Goal: Task Accomplishment & Management: Manage account settings

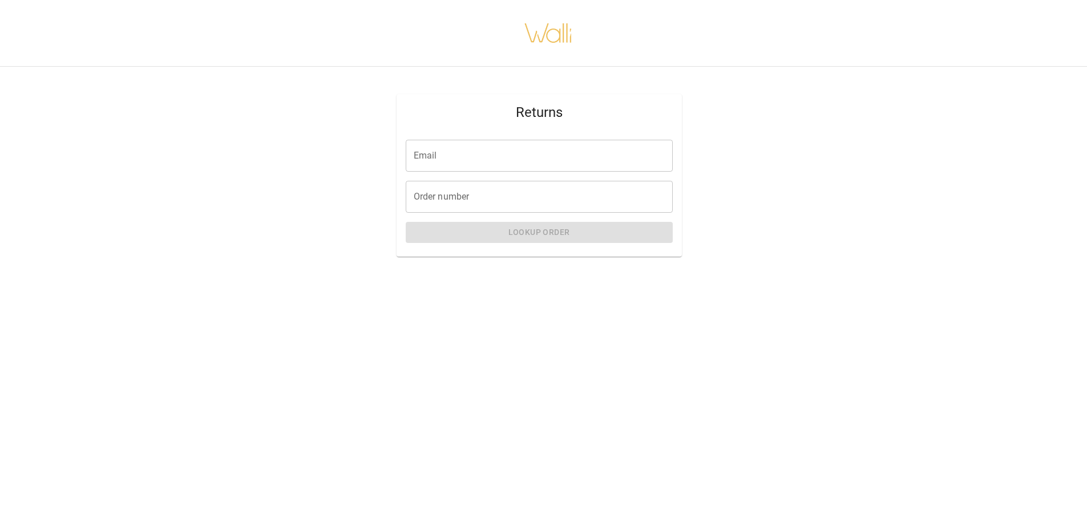
click at [537, 139] on div "Email Email Order number Order number Lookup Order" at bounding box center [538, 194] width 285 height 126
click at [535, 151] on input "Email" at bounding box center [539, 156] width 267 height 32
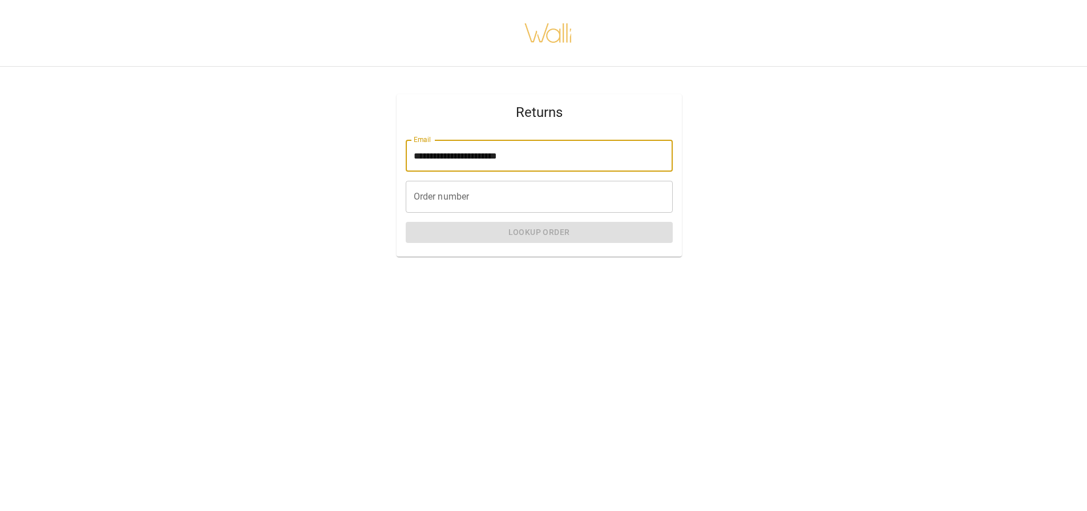
type input "**********"
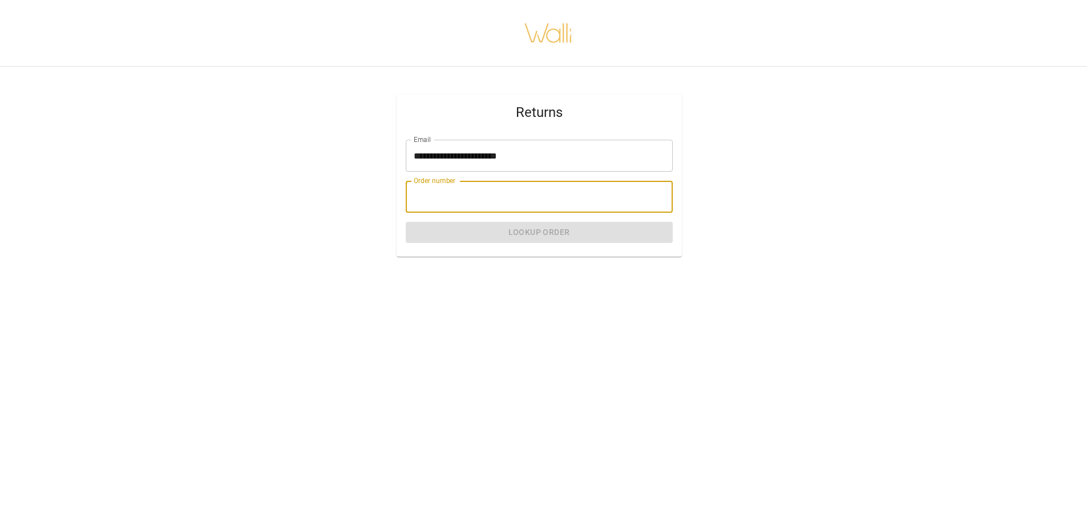
click at [426, 193] on input "Order number" at bounding box center [539, 197] width 267 height 32
paste input "*******"
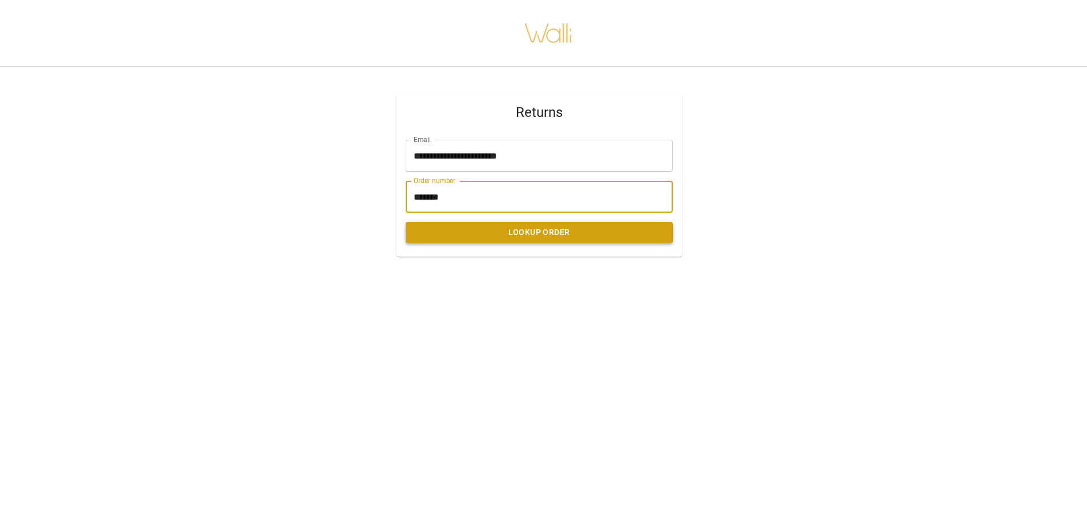
type input "*******"
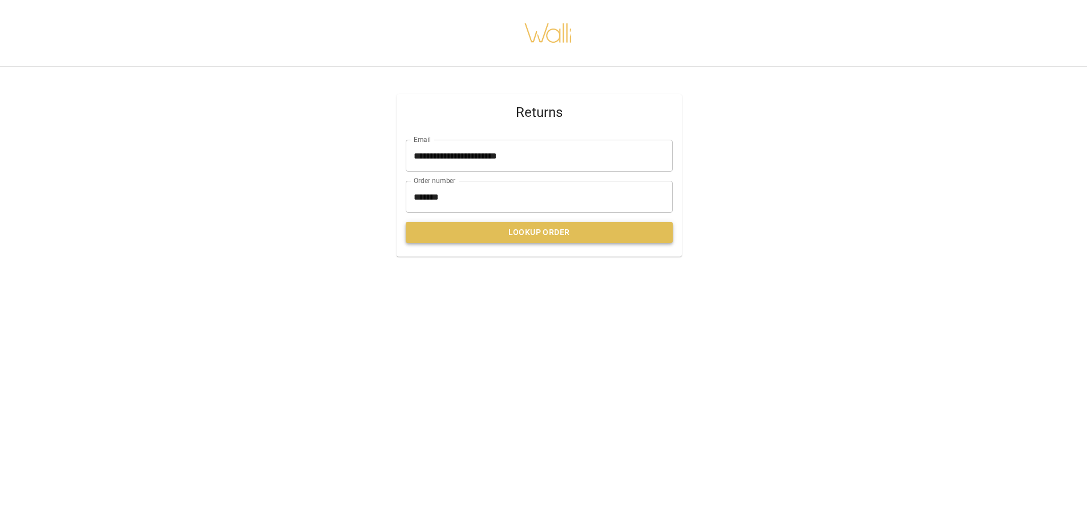
click at [459, 224] on button "Lookup Order" at bounding box center [539, 232] width 267 height 21
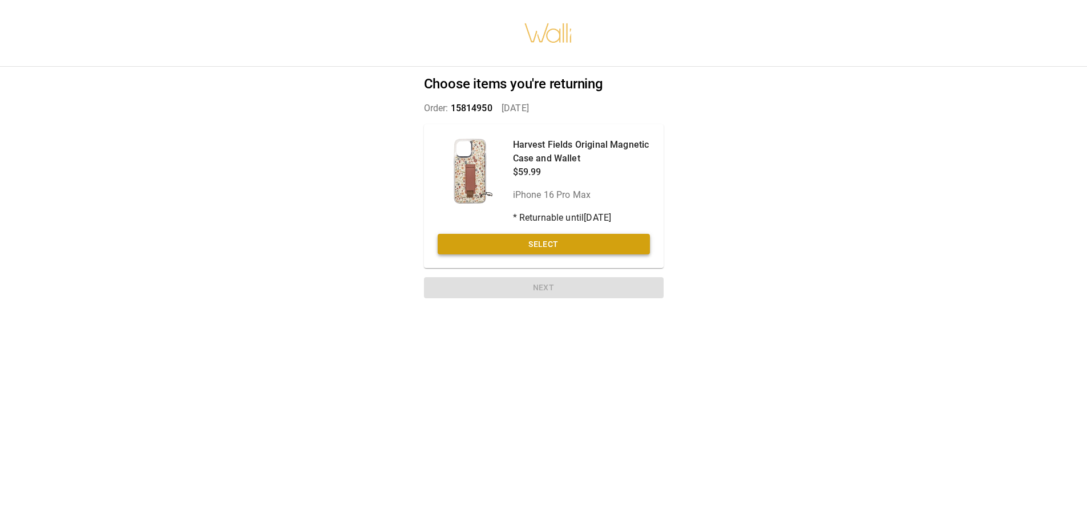
click at [535, 250] on button "Select" at bounding box center [544, 244] width 212 height 21
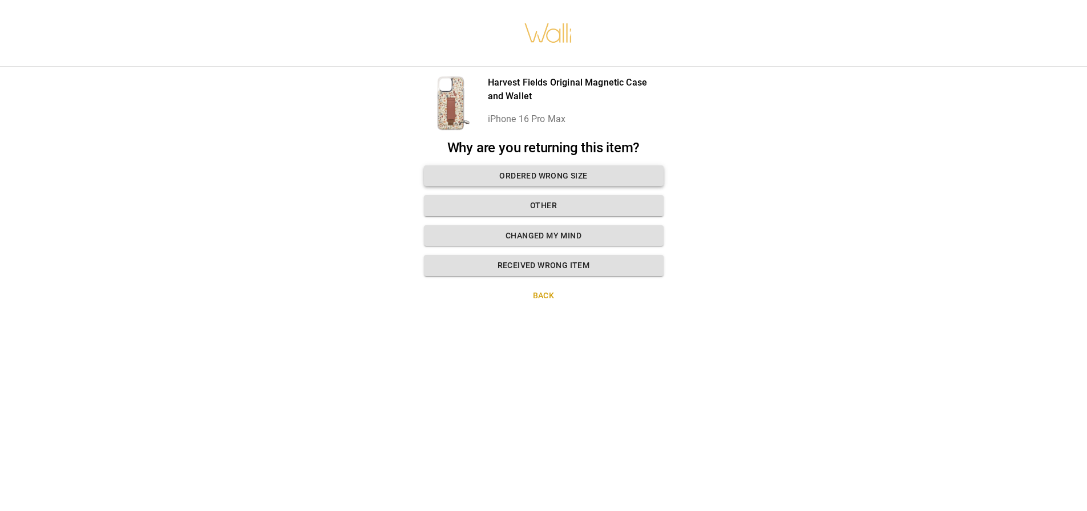
click at [556, 178] on button "Ordered wrong size" at bounding box center [544, 175] width 240 height 21
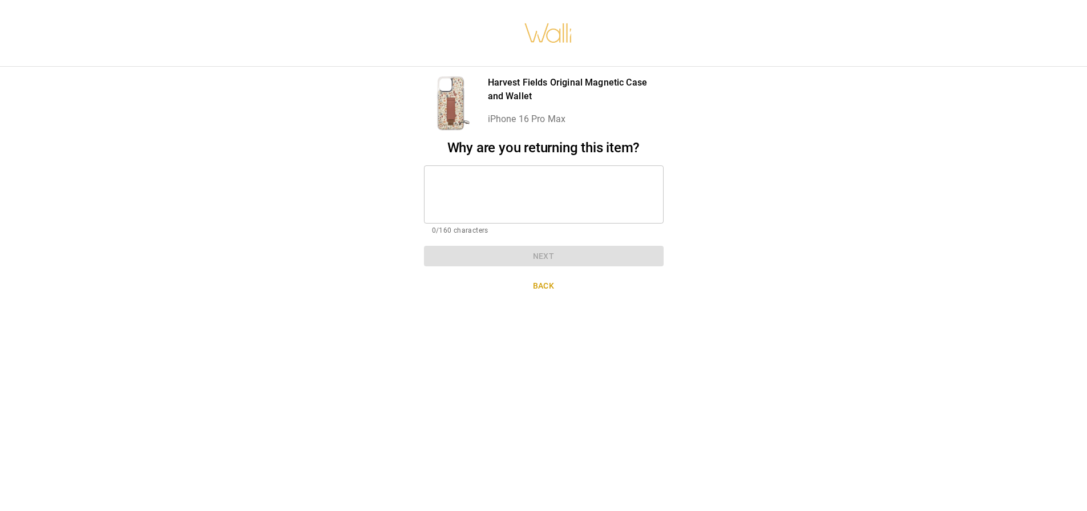
click at [551, 288] on button "Back" at bounding box center [544, 286] width 240 height 21
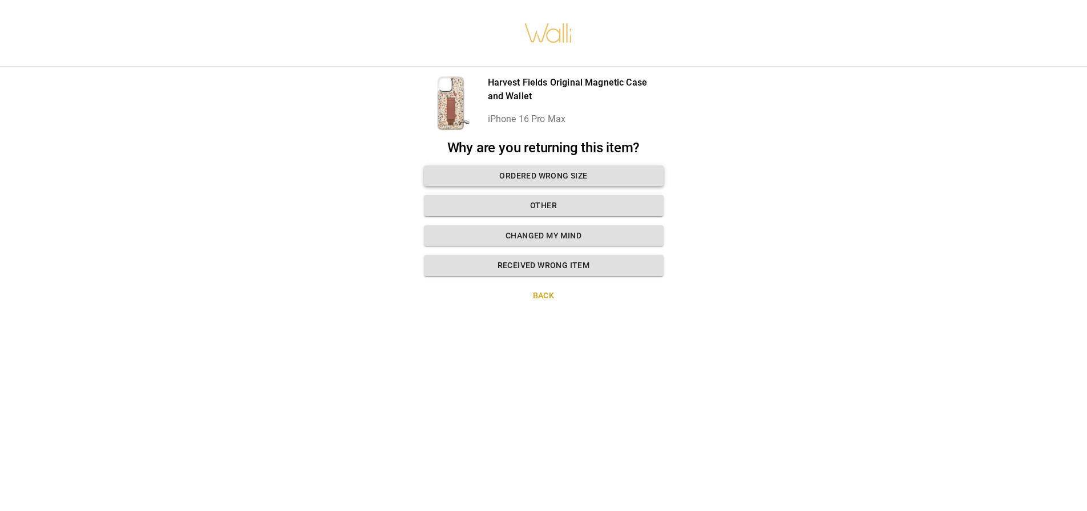
click at [574, 176] on button "Ordered wrong size" at bounding box center [544, 175] width 240 height 21
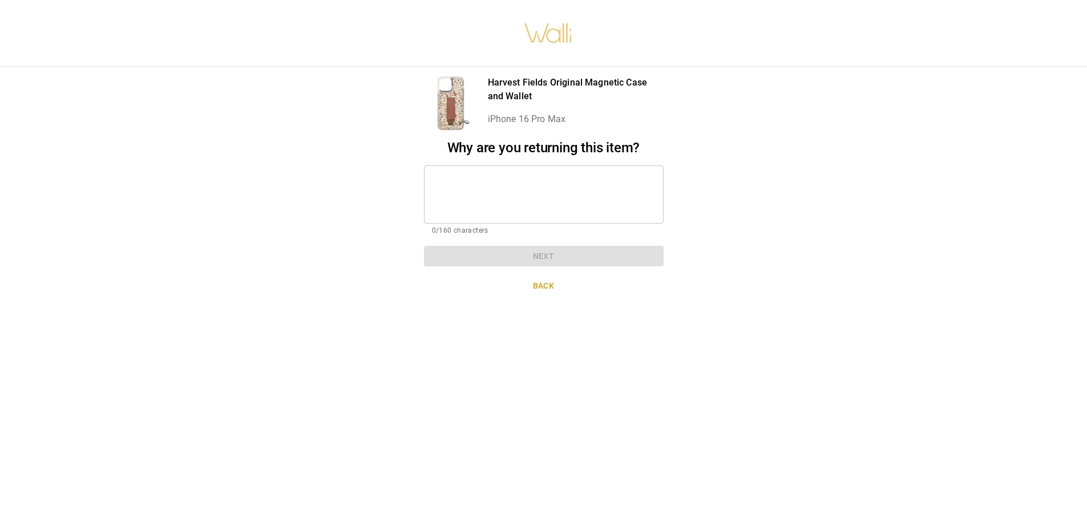
click at [563, 205] on textarea at bounding box center [544, 194] width 224 height 39
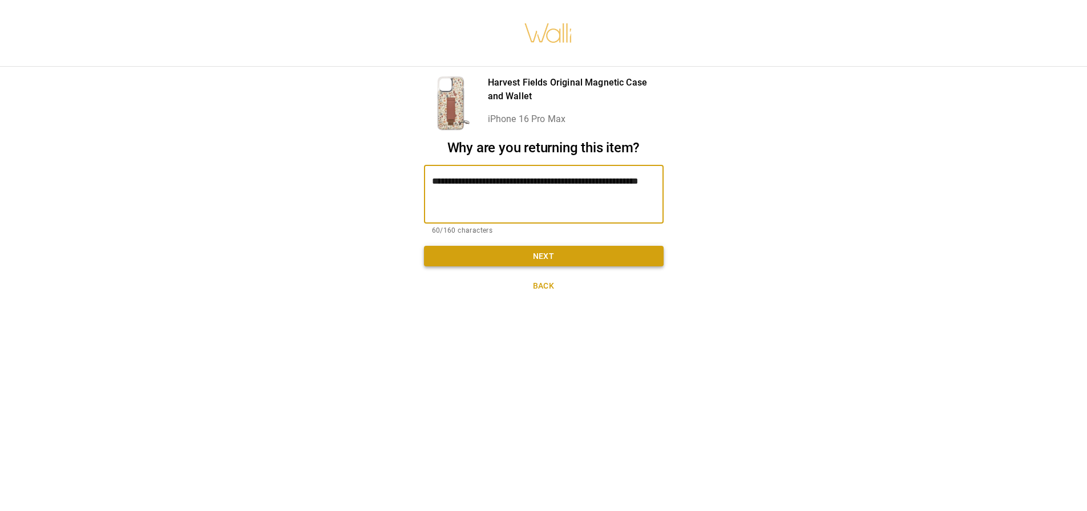
type textarea "**********"
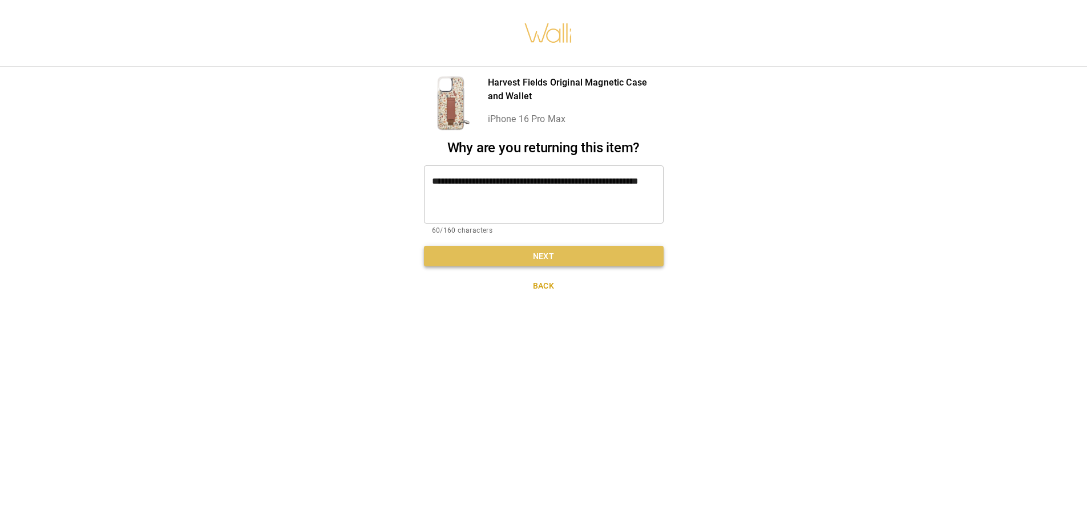
click at [562, 257] on button "Next" at bounding box center [544, 256] width 240 height 21
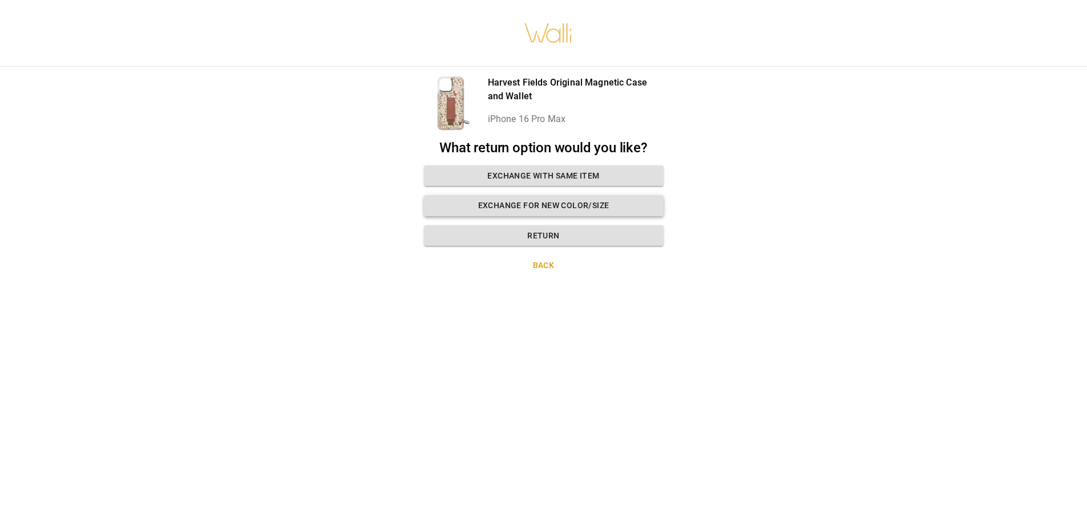
click at [562, 199] on button "Exchange for new color/size" at bounding box center [544, 205] width 240 height 21
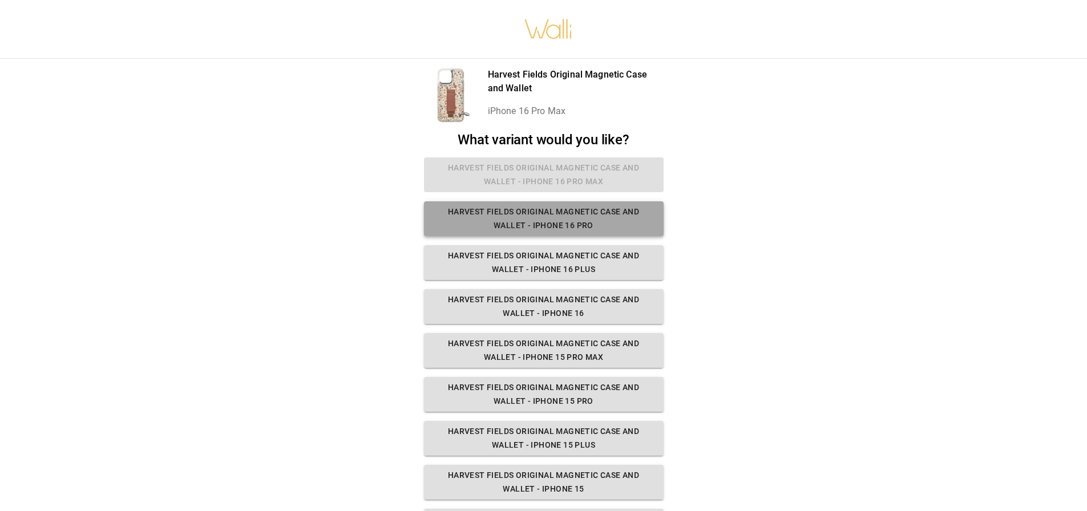
click at [582, 212] on button "Harvest Fields Original Magnetic Case and Wallet - iPhone 16 Pro" at bounding box center [544, 218] width 240 height 35
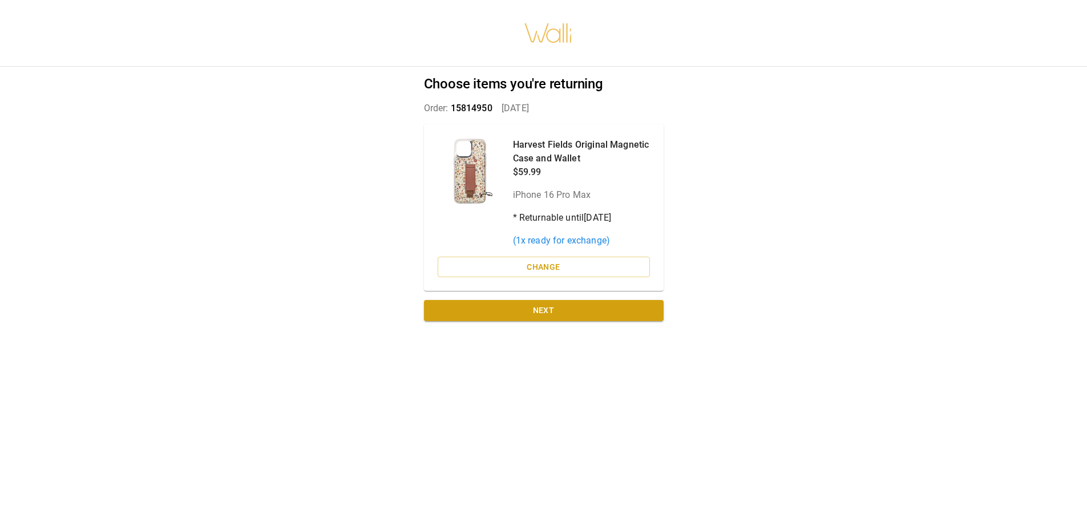
drag, startPoint x: 571, startPoint y: 395, endPoint x: 808, endPoint y: 424, distance: 239.0
click at [835, 440] on div "Choose items you're returning Order: 15814950   [DATE] Harvest Fields Original …" at bounding box center [543, 255] width 1087 height 511
click at [560, 240] on p "( 1 x ready for exchange)" at bounding box center [581, 241] width 137 height 14
click at [548, 272] on button "Change" at bounding box center [544, 267] width 212 height 21
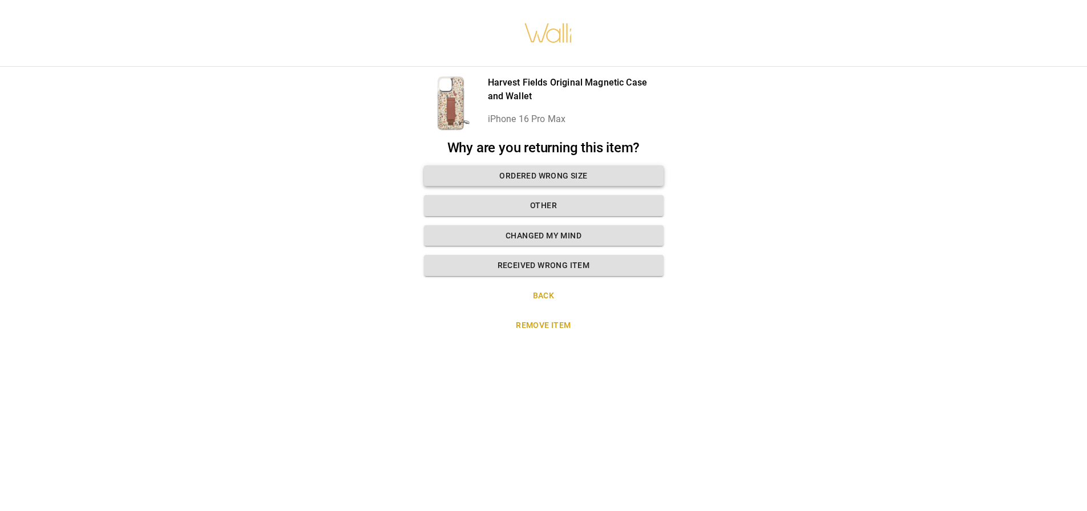
click at [569, 178] on button "Ordered wrong size" at bounding box center [544, 175] width 240 height 21
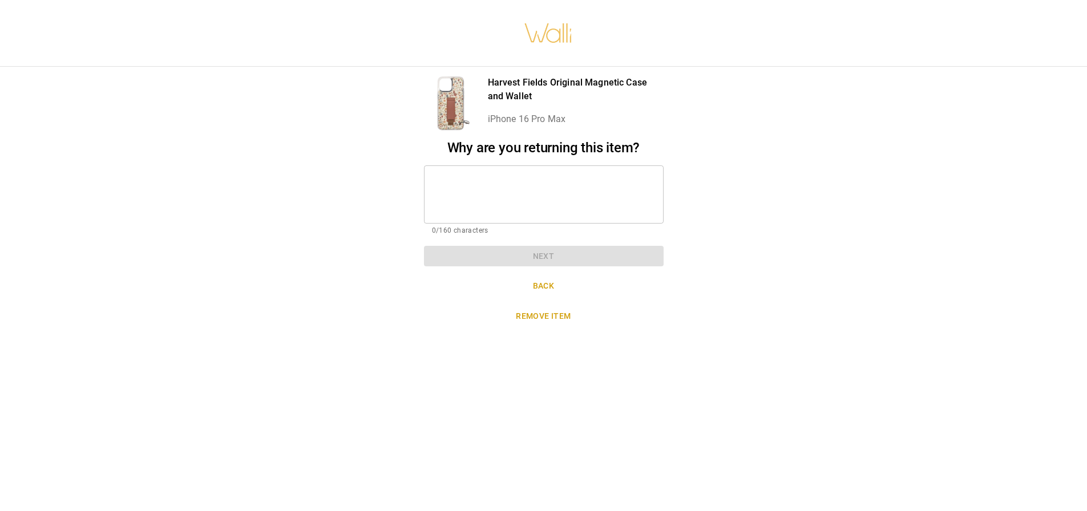
click at [533, 208] on textarea at bounding box center [544, 194] width 224 height 39
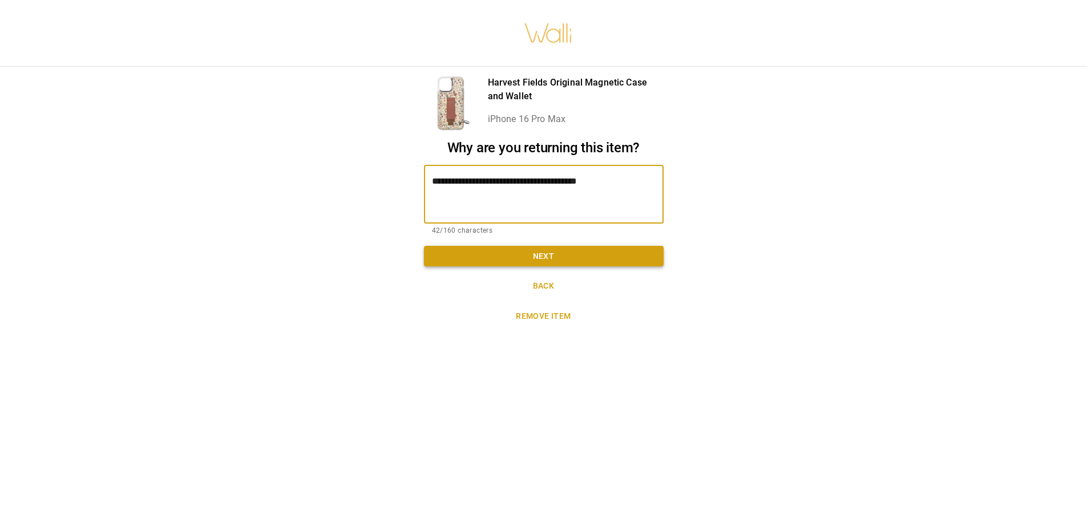
type textarea "**********"
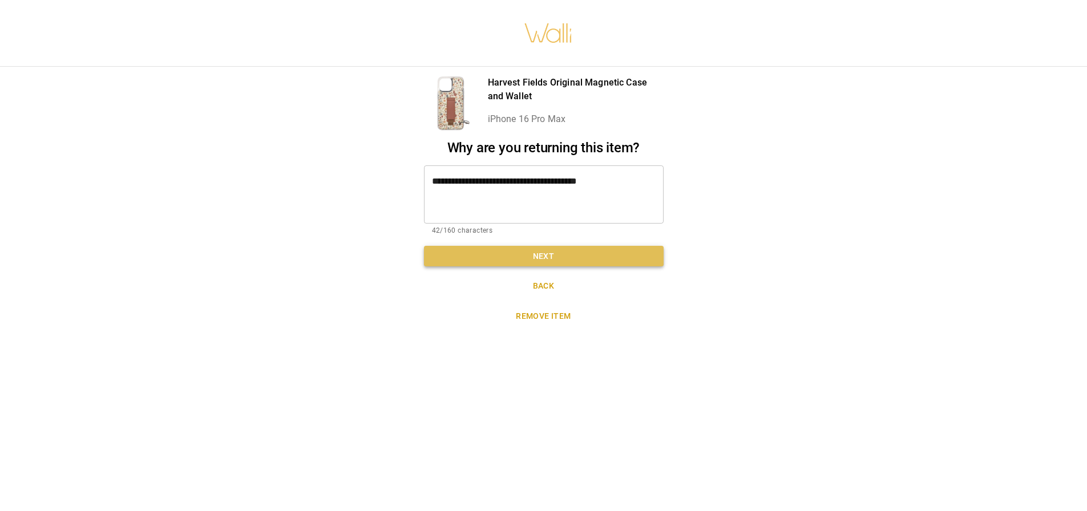
click at [547, 253] on button "Next" at bounding box center [544, 256] width 240 height 21
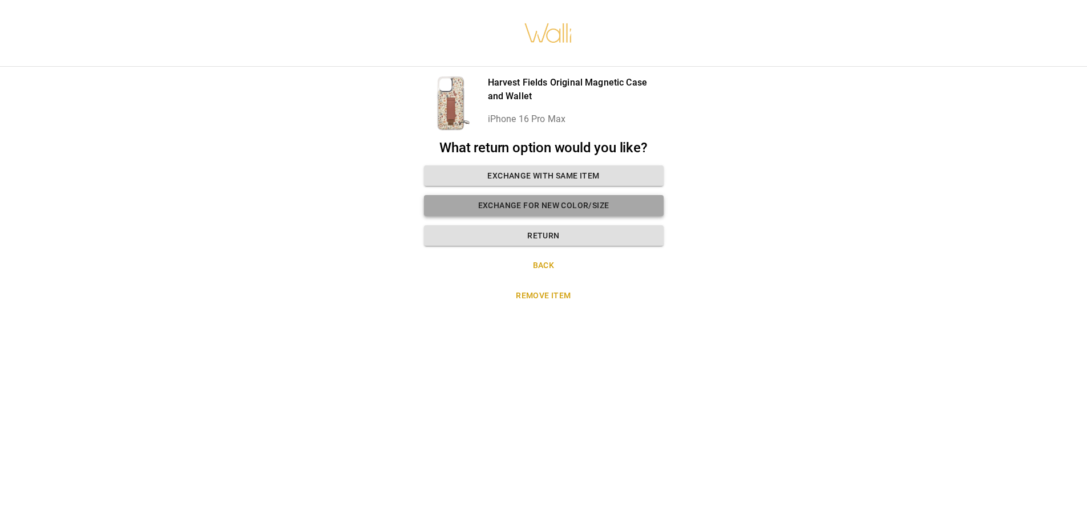
click at [578, 201] on button "Exchange for new color/size" at bounding box center [544, 205] width 240 height 21
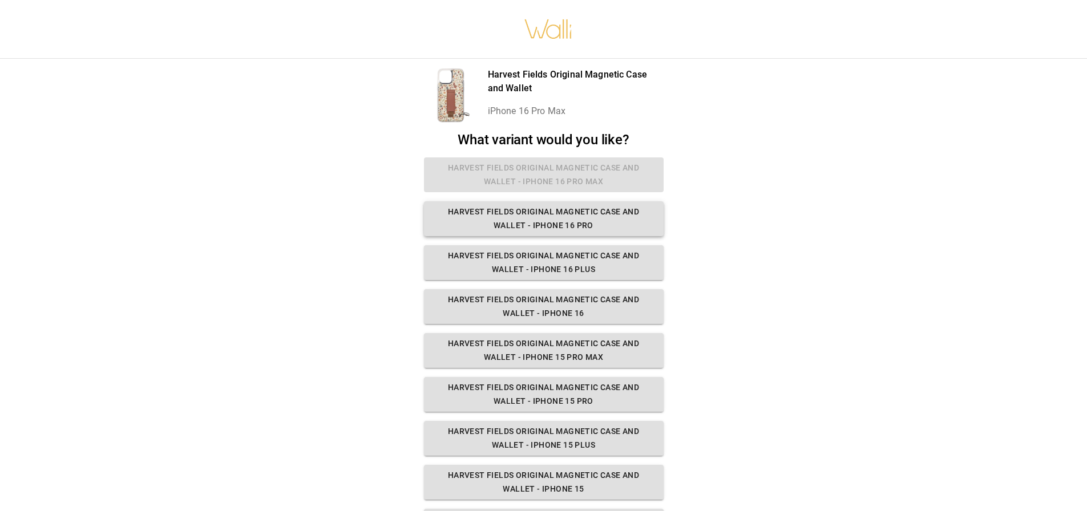
click at [551, 227] on button "Harvest Fields Original Magnetic Case and Wallet - iPhone 16 Pro" at bounding box center [544, 218] width 240 height 35
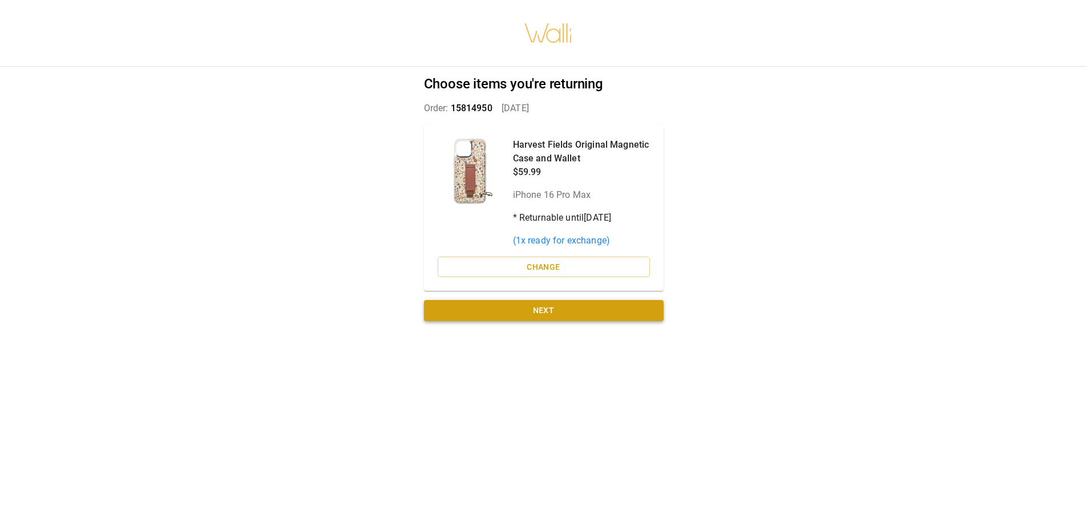
click at [574, 307] on button "Next" at bounding box center [544, 310] width 240 height 21
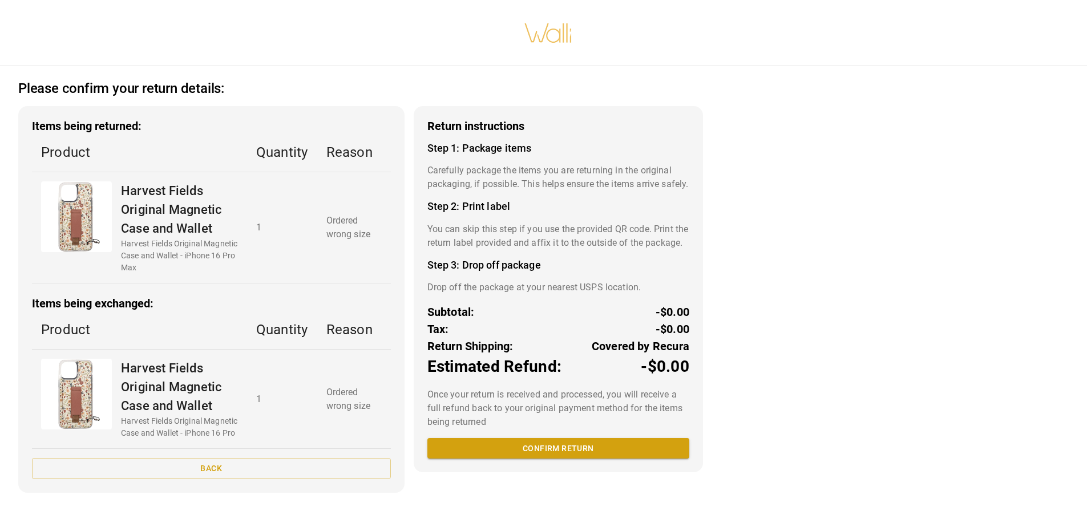
scroll to position [7, 0]
click at [541, 459] on button "Confirm return" at bounding box center [558, 448] width 262 height 21
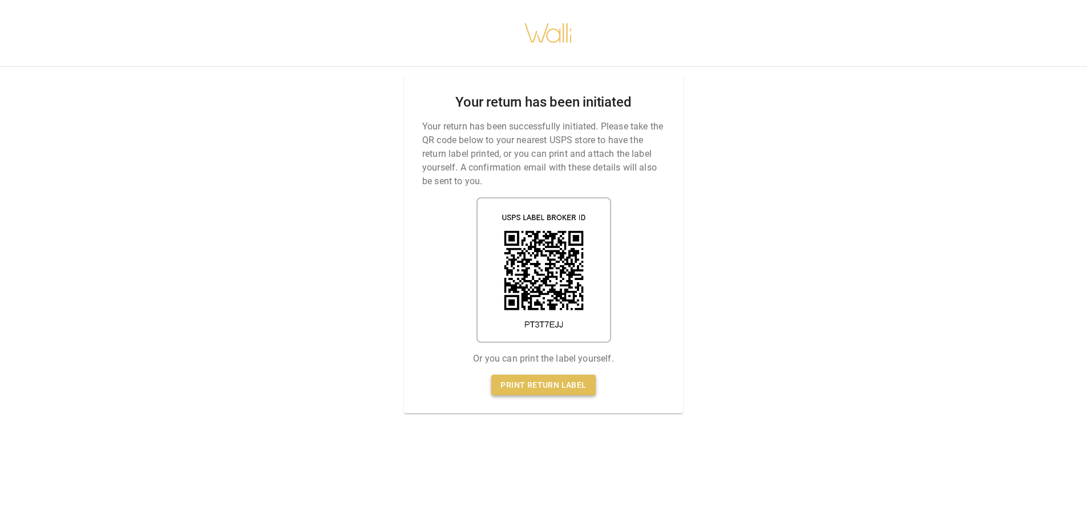
click at [561, 383] on link "Print return label" at bounding box center [543, 385] width 104 height 21
